Goal: Task Accomplishment & Management: Use online tool/utility

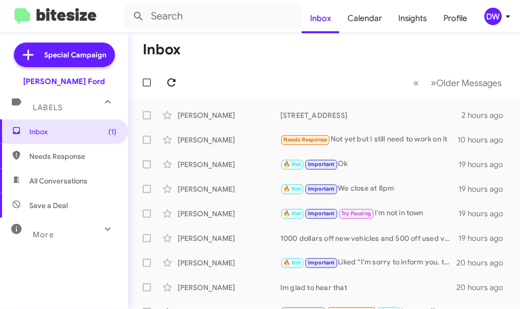
click at [171, 83] on icon at bounding box center [171, 82] width 12 height 12
click at [170, 85] on icon at bounding box center [171, 82] width 12 height 12
click at [172, 87] on icon at bounding box center [171, 82] width 12 height 12
click at [78, 134] on span "Inbox (1)" at bounding box center [72, 132] width 87 height 10
click at [80, 154] on span "Needs Response" at bounding box center [72, 156] width 87 height 10
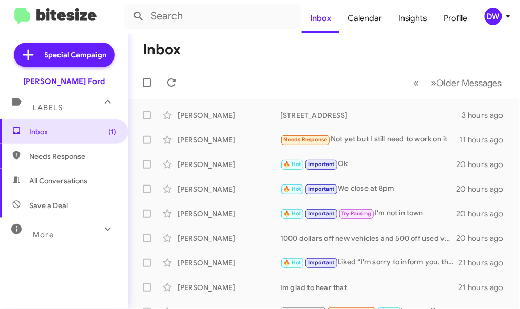
type input "in:needs-response"
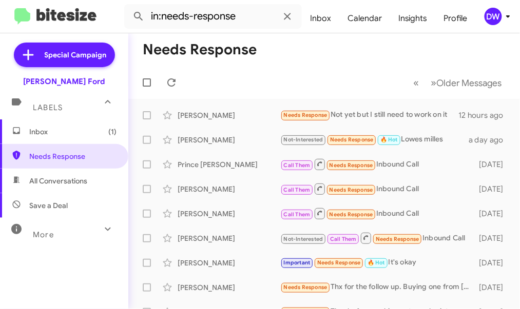
click at [87, 140] on span "Inbox (1)" at bounding box center [64, 132] width 128 height 25
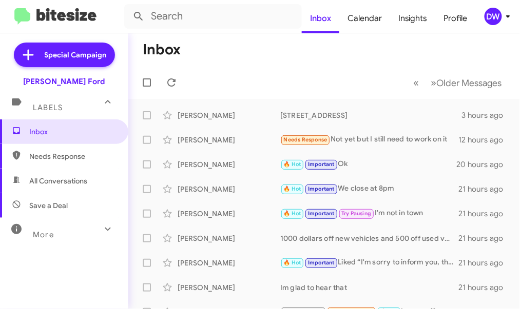
click at [84, 154] on span "Needs Response" at bounding box center [72, 156] width 87 height 10
type input "in:needs-response"
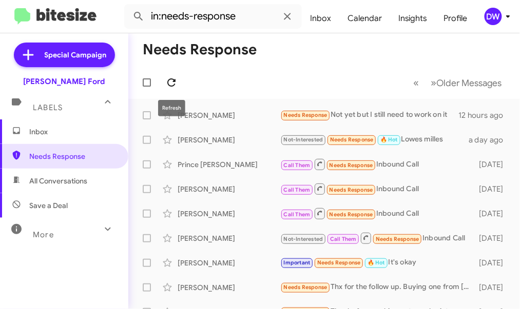
click at [170, 83] on icon at bounding box center [171, 82] width 12 height 12
click at [176, 81] on icon at bounding box center [171, 82] width 12 height 12
click at [171, 78] on icon at bounding box center [171, 82] width 8 height 8
click at [168, 90] on button at bounding box center [171, 82] width 21 height 21
click at [170, 78] on icon at bounding box center [171, 82] width 8 height 8
